Goal: Information Seeking & Learning: Learn about a topic

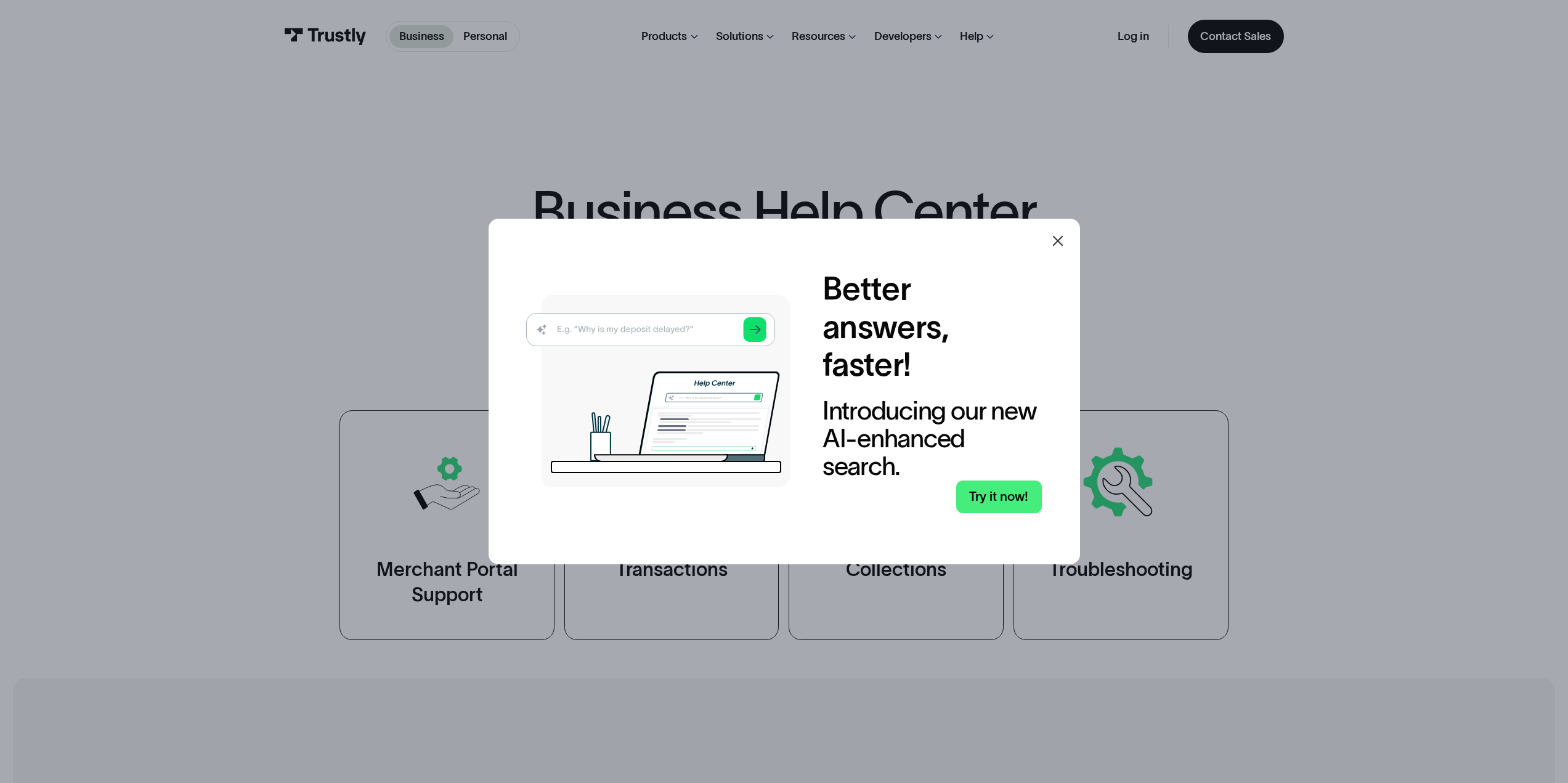
click at [1065, 239] on icon at bounding box center [1058, 241] width 15 height 15
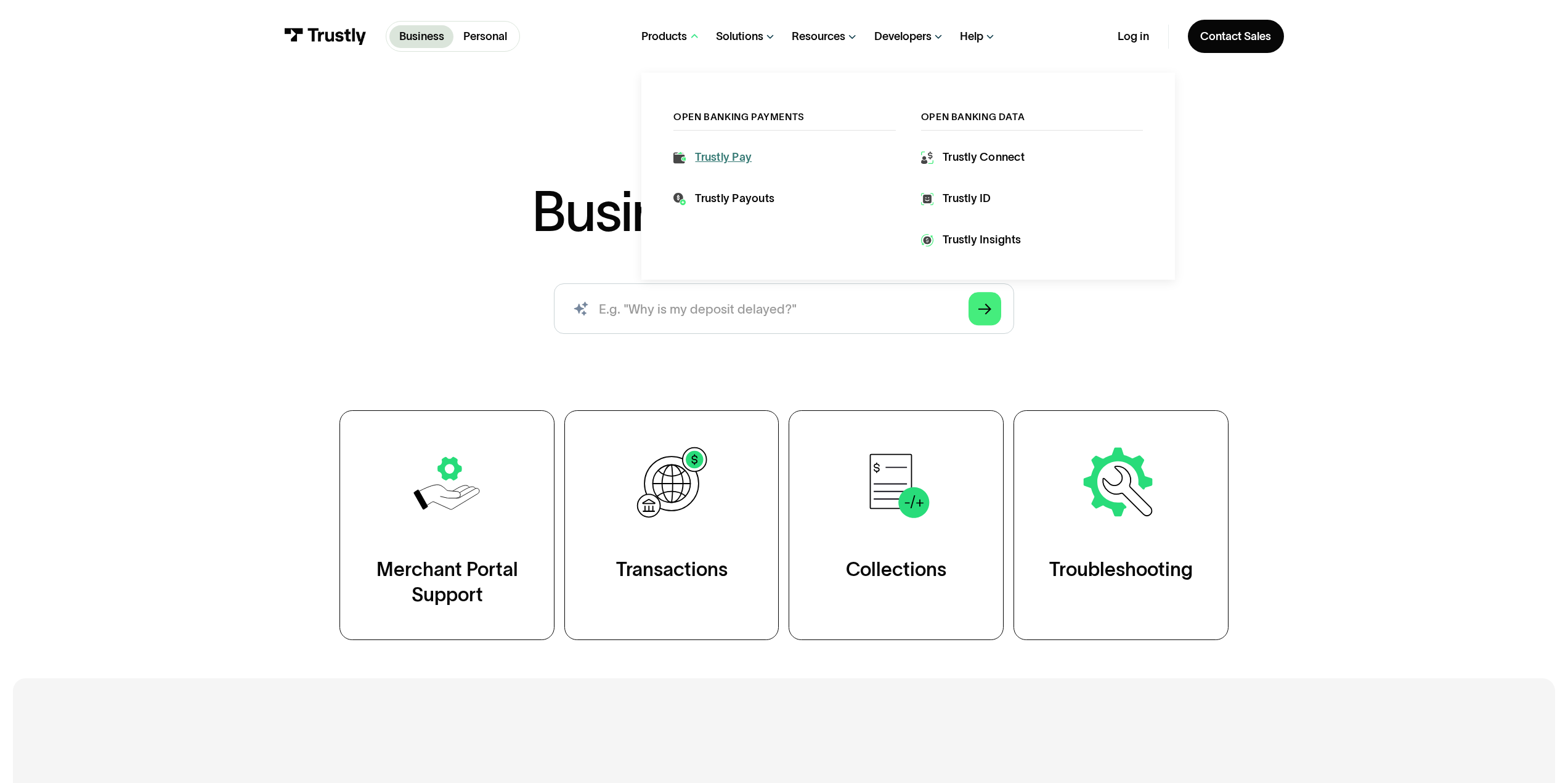
click at [692, 156] on link "Trustly Pay" at bounding box center [713, 158] width 78 height 16
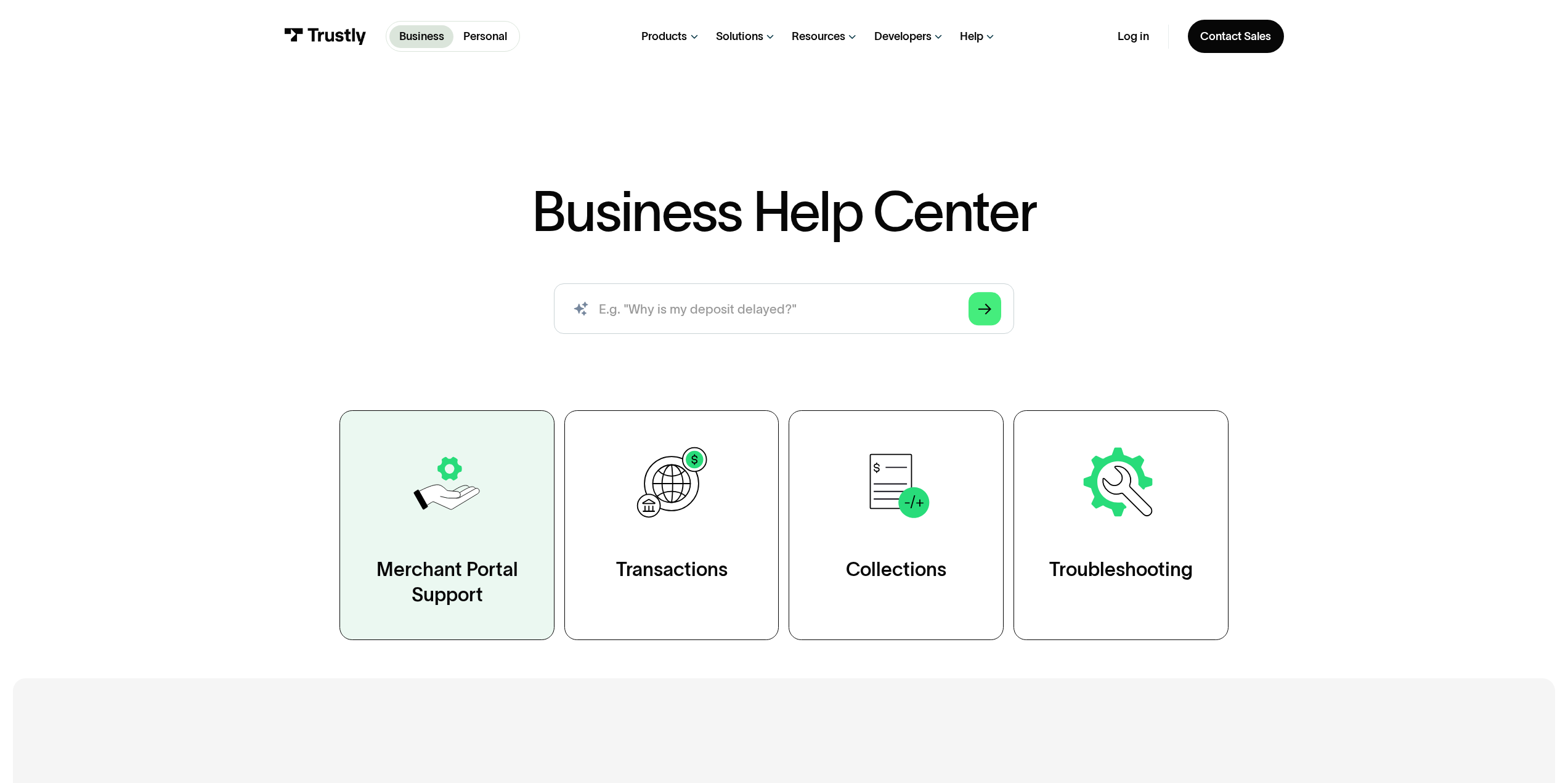
click at [462, 539] on link "Merchant Portal Support" at bounding box center [447, 526] width 215 height 230
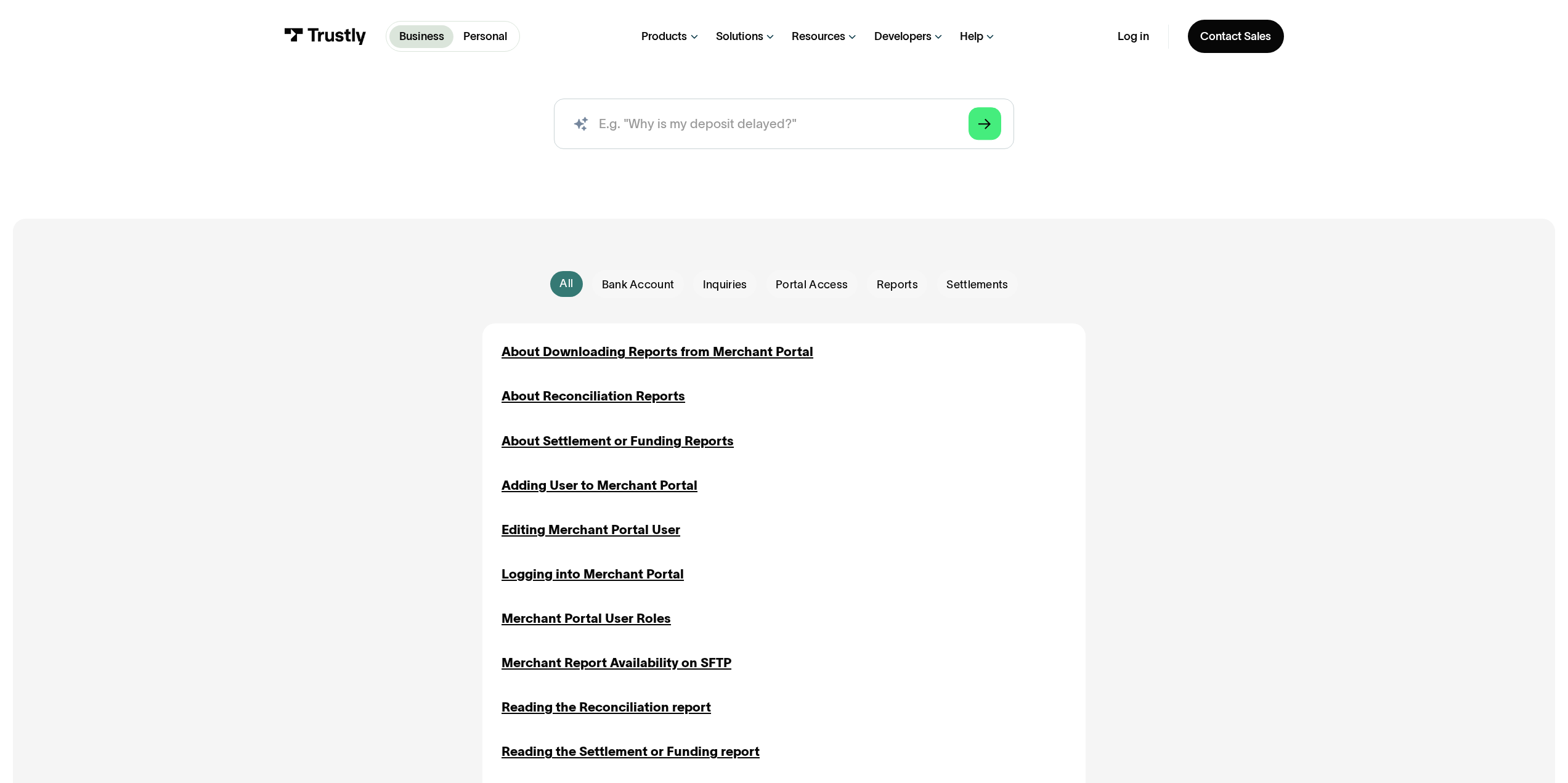
scroll to position [185, 0]
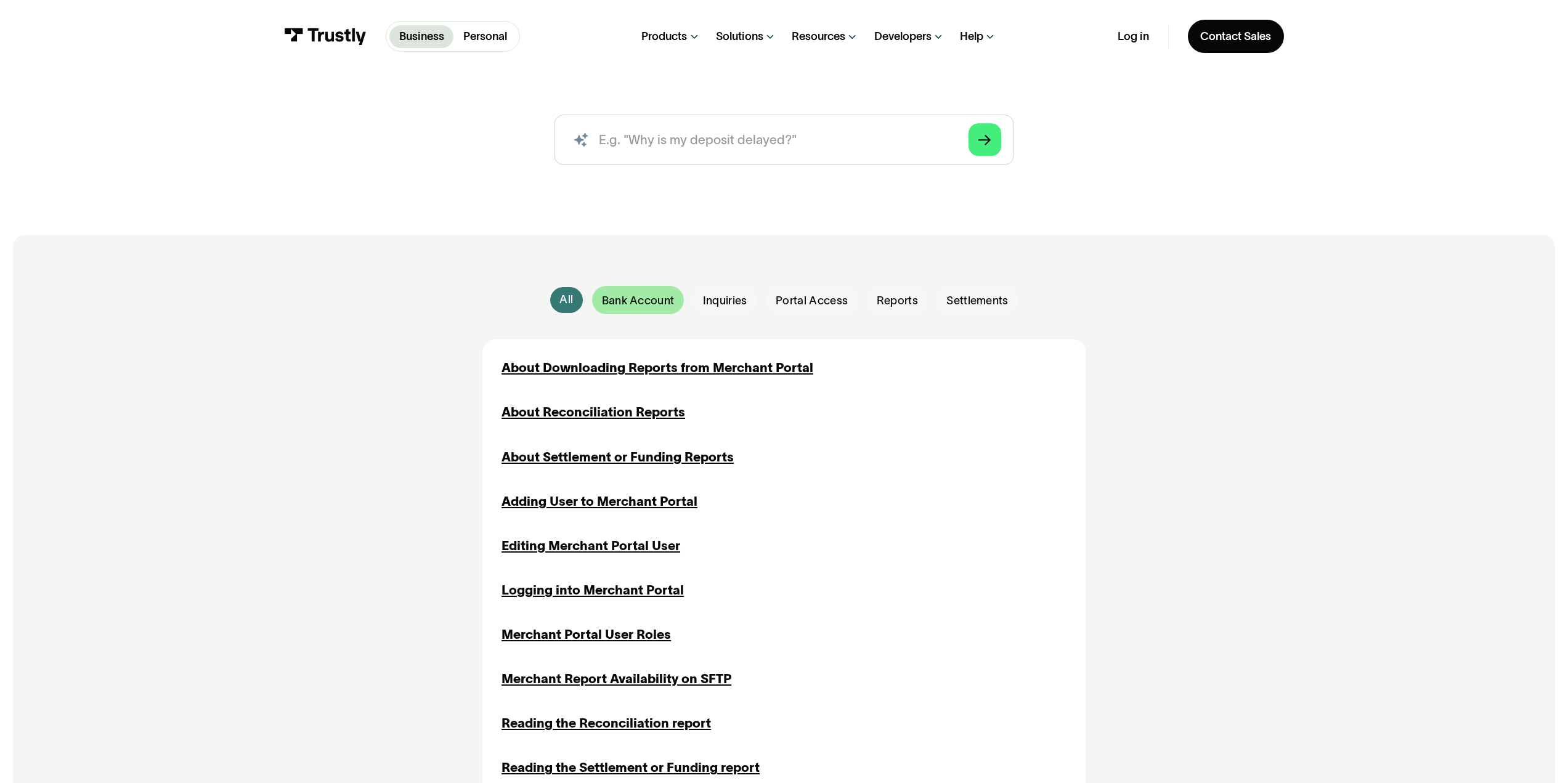
click at [641, 301] on span "Bank Account" at bounding box center [638, 301] width 72 height 16
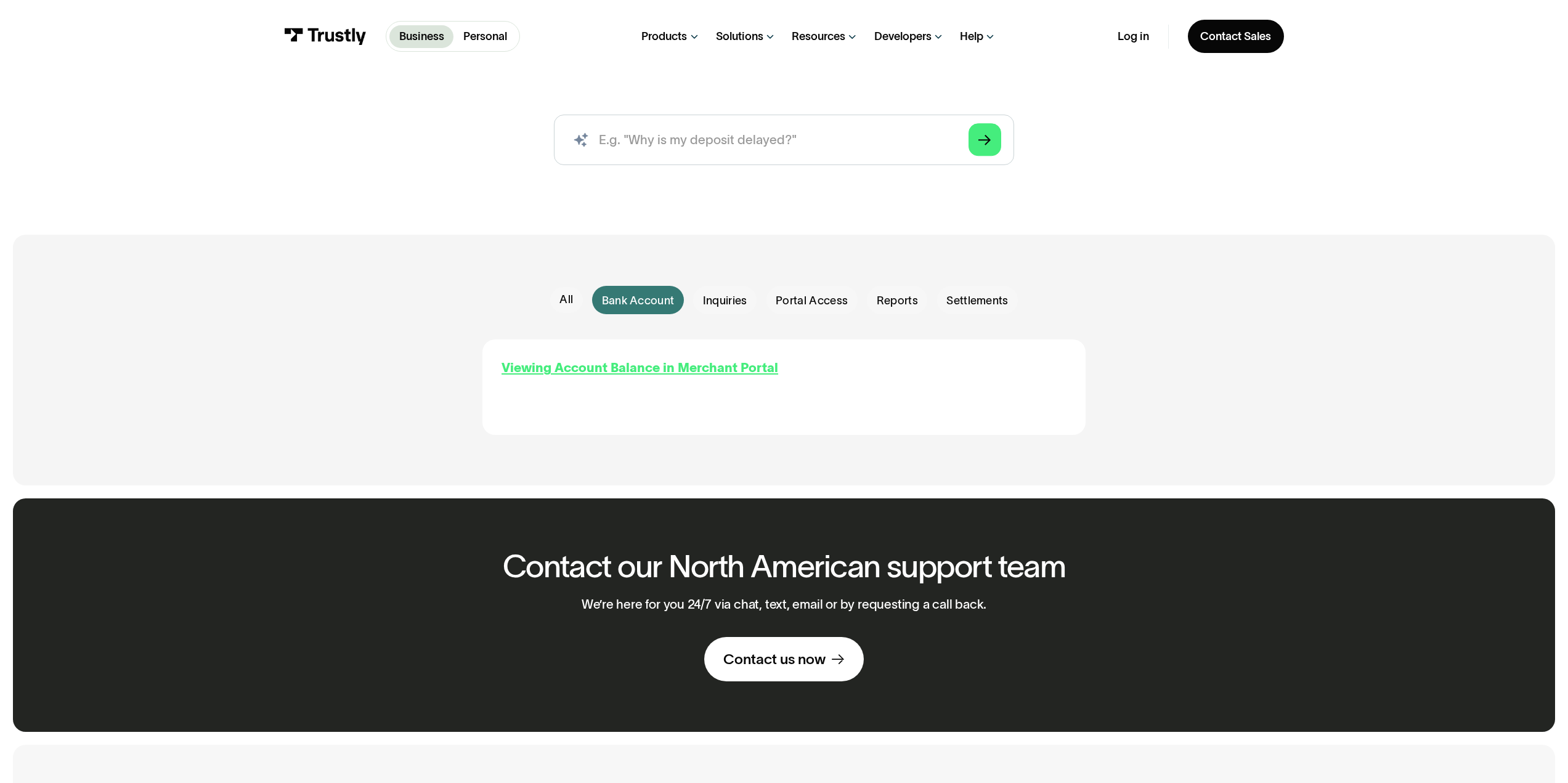
click at [666, 370] on div "Viewing Account Balance in Merchant Portal" at bounding box center [640, 367] width 277 height 19
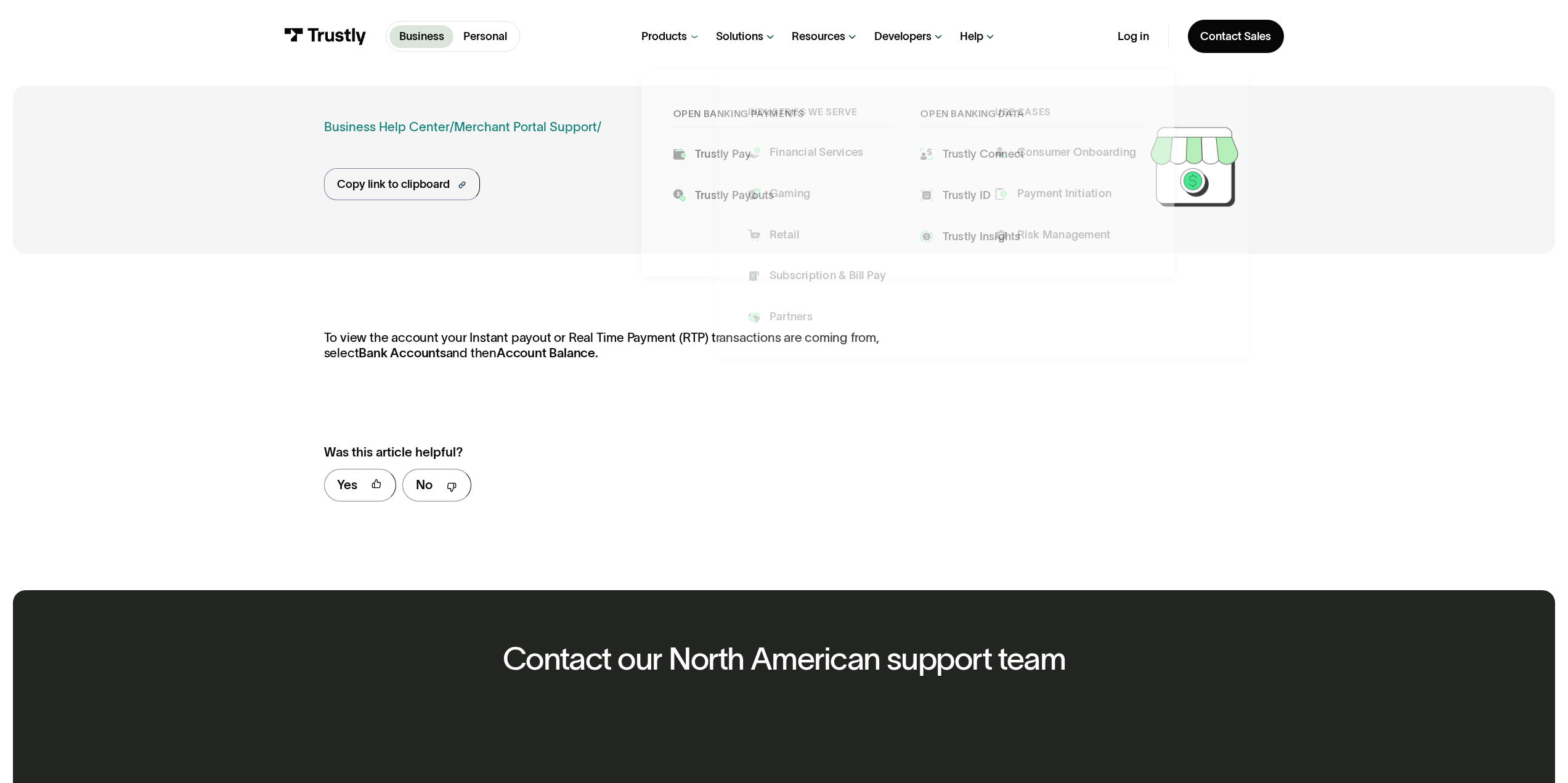
click at [681, 33] on div "Products" at bounding box center [664, 36] width 46 height 14
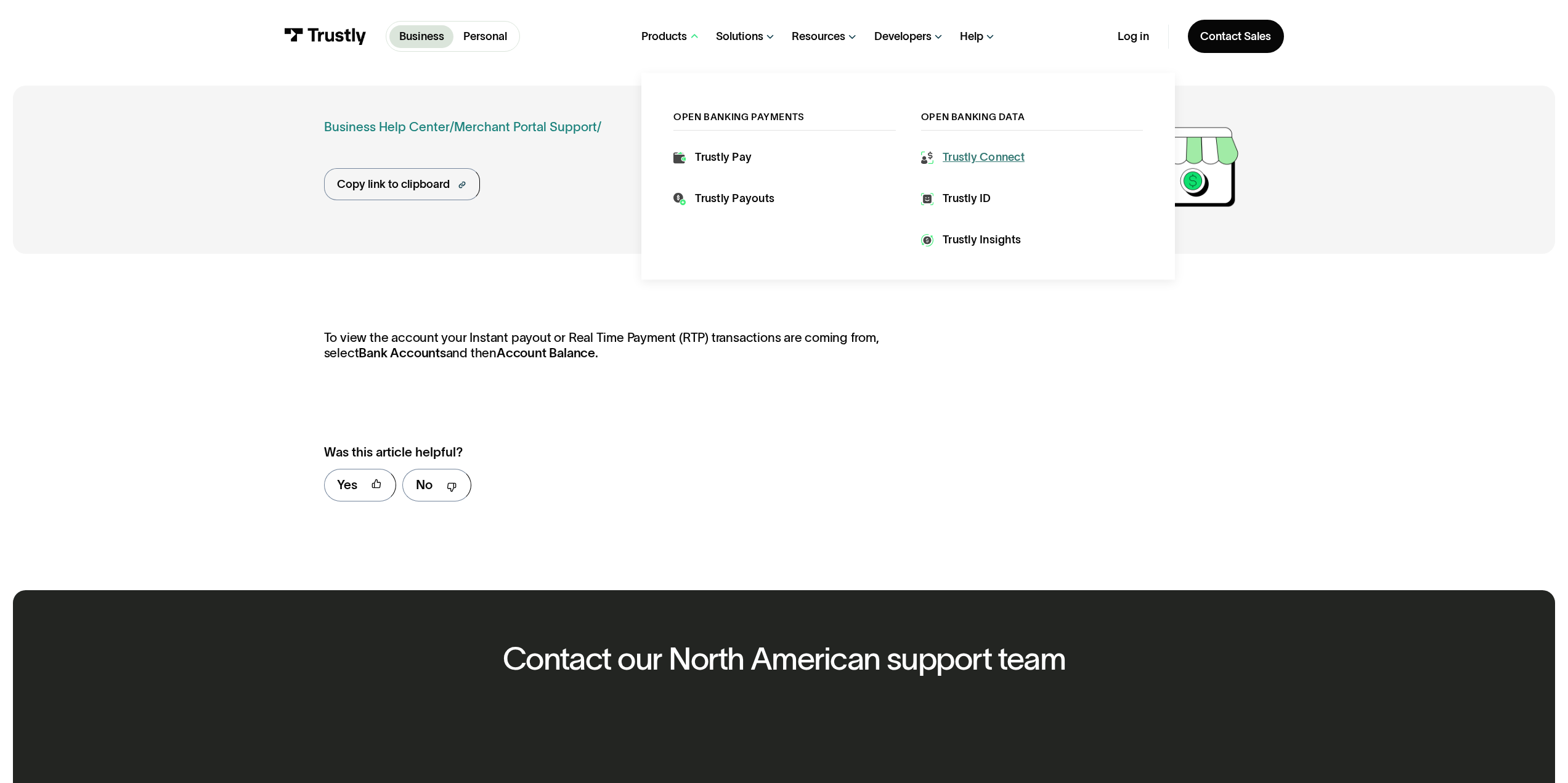
click at [983, 160] on div "Trustly Connect" at bounding box center [983, 158] width 82 height 16
